Goal: Navigation & Orientation: Find specific page/section

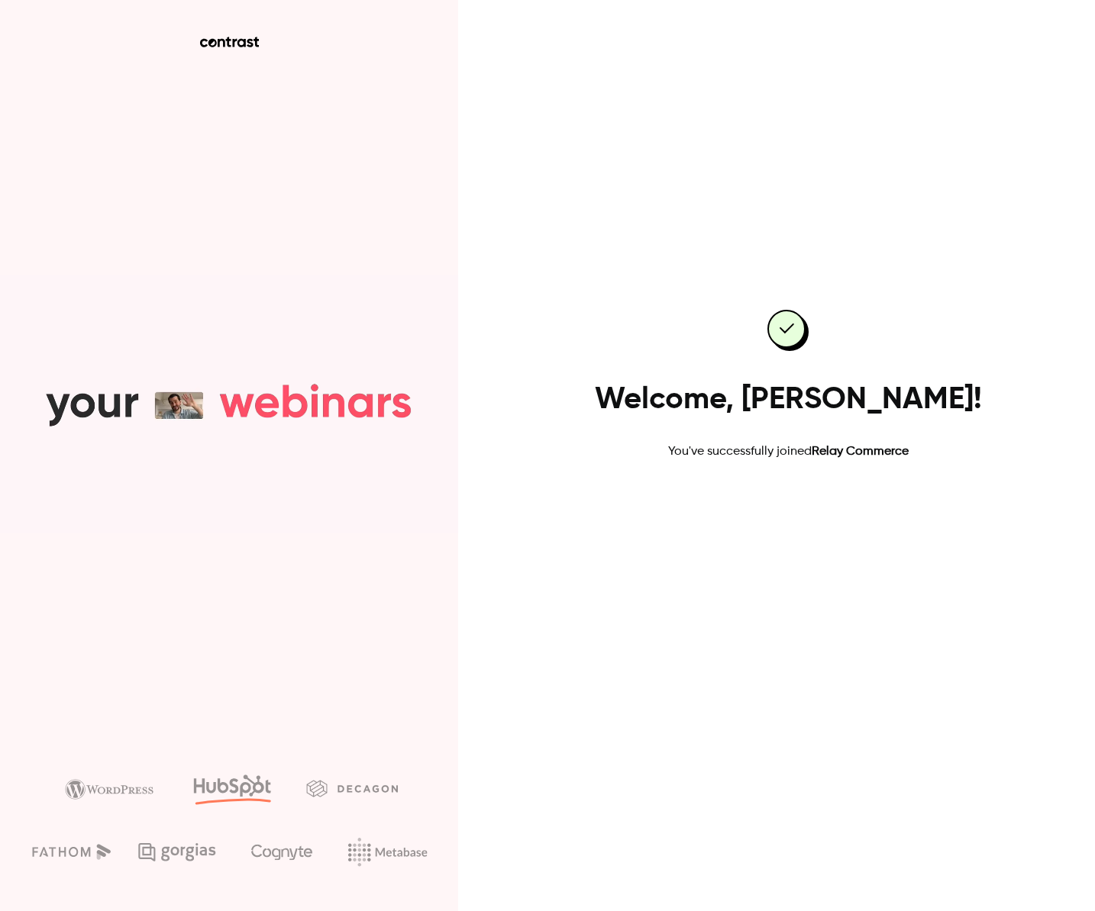
click at [782, 508] on link "Go to dashboard" at bounding box center [788, 510] width 130 height 37
